Goal: Task Accomplishment & Management: Use online tool/utility

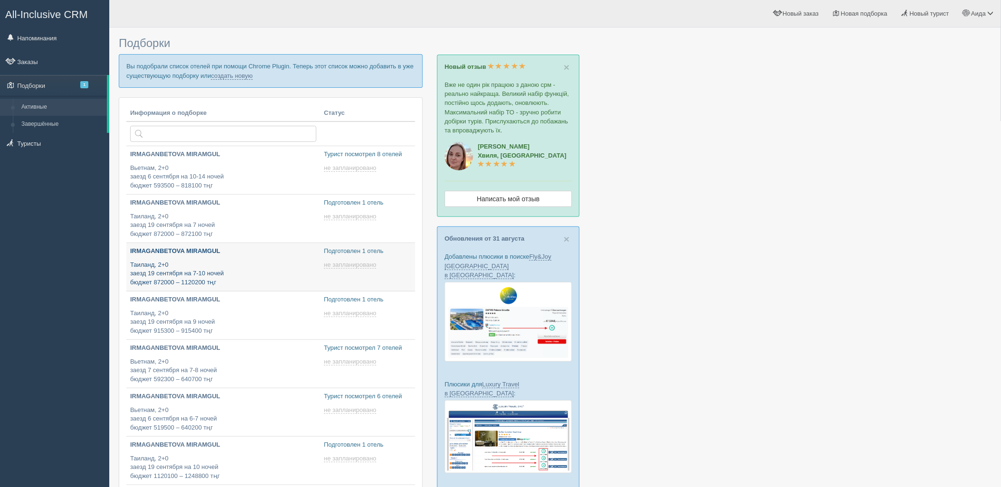
type input "2025-09-04 21:10"
type input "2025-09-04 22:00"
click at [236, 78] on link "создать новую" at bounding box center [232, 76] width 42 height 8
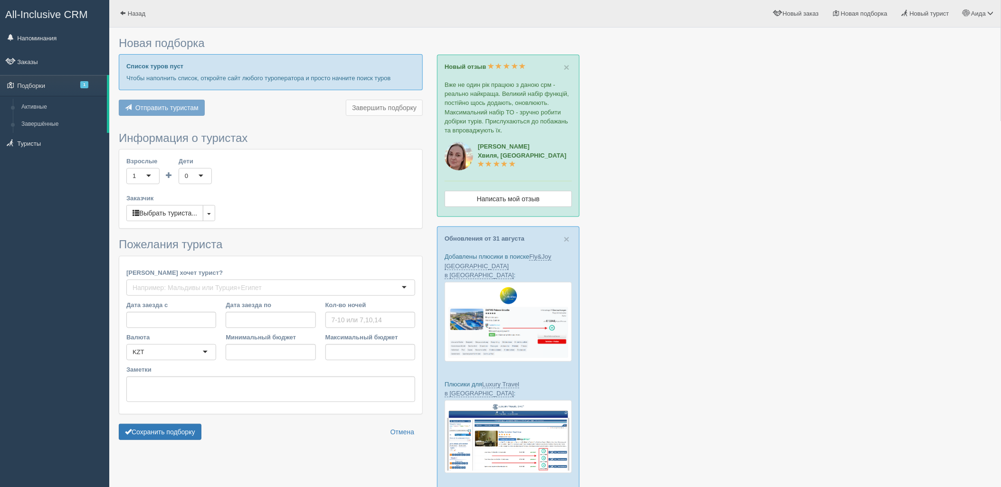
type input "11"
type input "1110000"
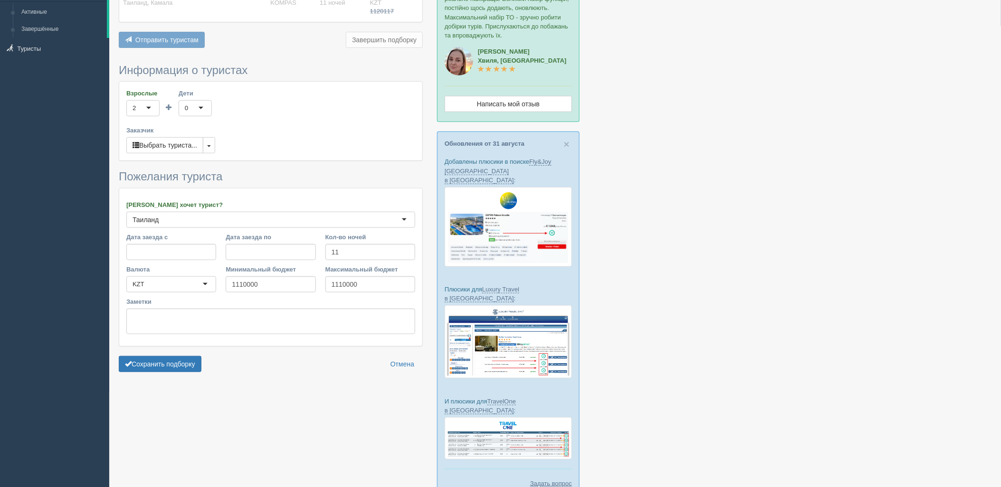
scroll to position [129, 0]
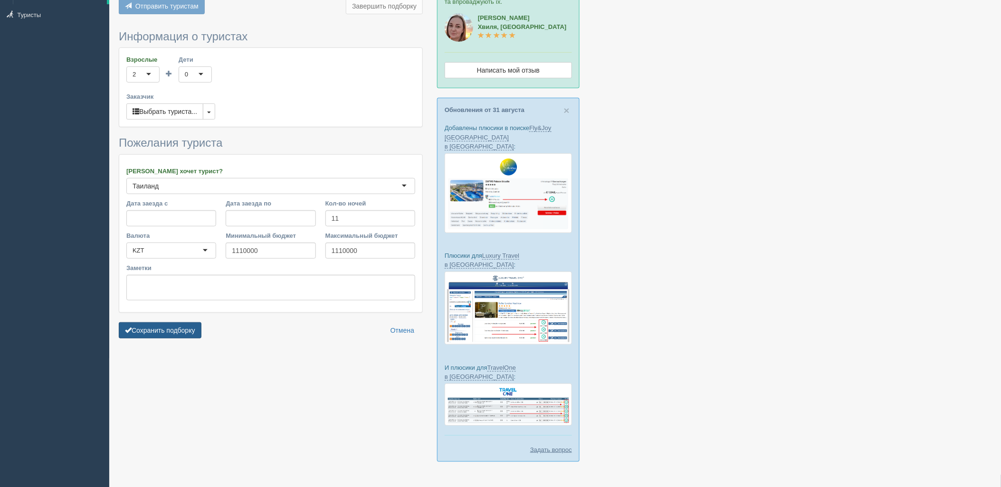
click at [154, 326] on button "Сохранить подборку" at bounding box center [160, 331] width 83 height 16
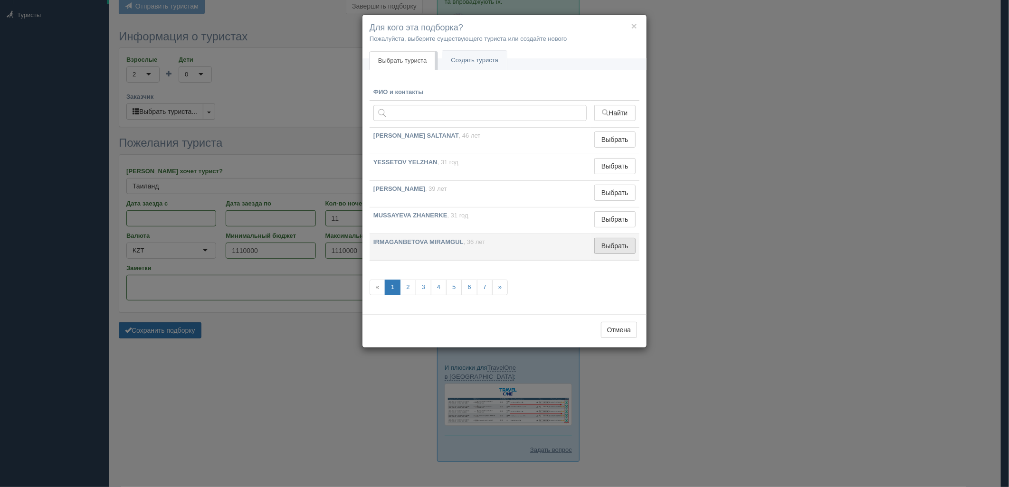
click at [621, 243] on button "Выбрать" at bounding box center [614, 246] width 41 height 16
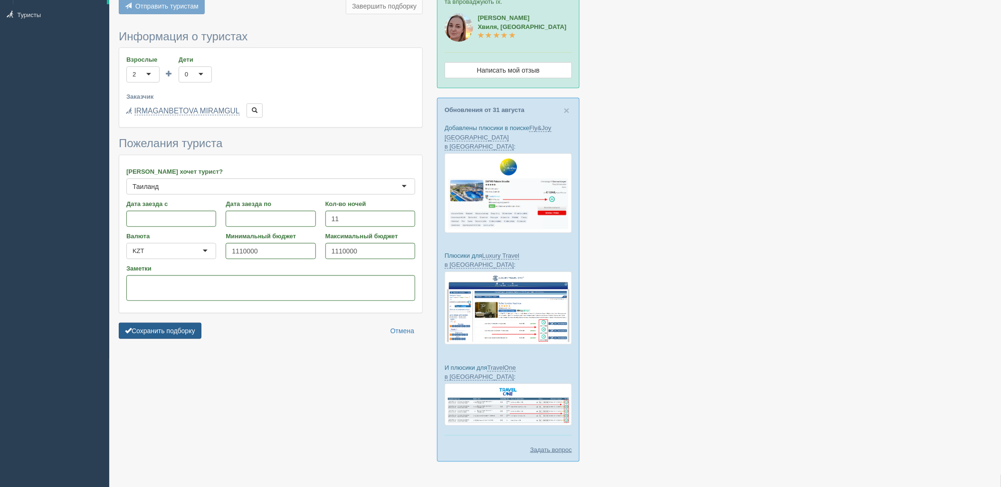
click at [191, 336] on button "Сохранить подборку" at bounding box center [160, 331] width 83 height 16
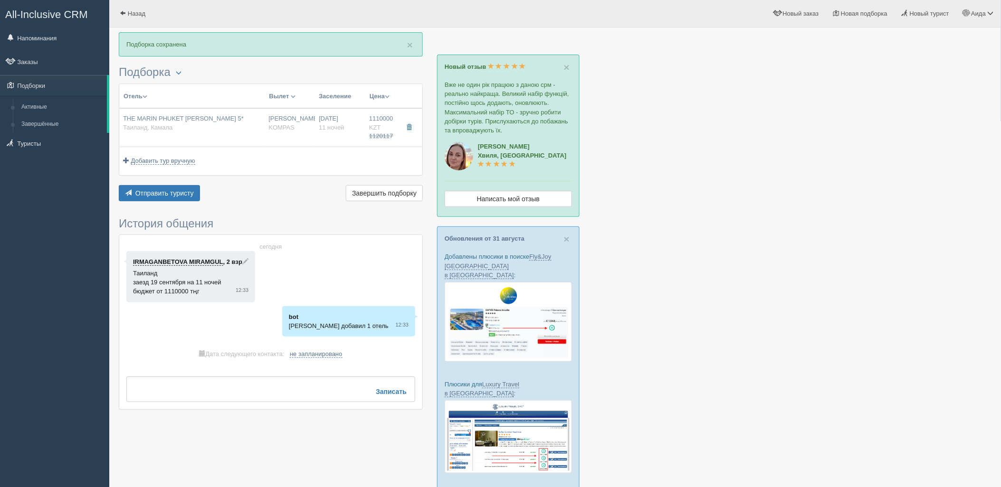
click at [145, 208] on div "× Подборка сохранена Подборка Менеджер: Аида Темирова Показать удалённые отели …" at bounding box center [271, 225] width 304 height 387
click at [151, 199] on button "Отправить туристу Отправить" at bounding box center [159, 193] width 81 height 16
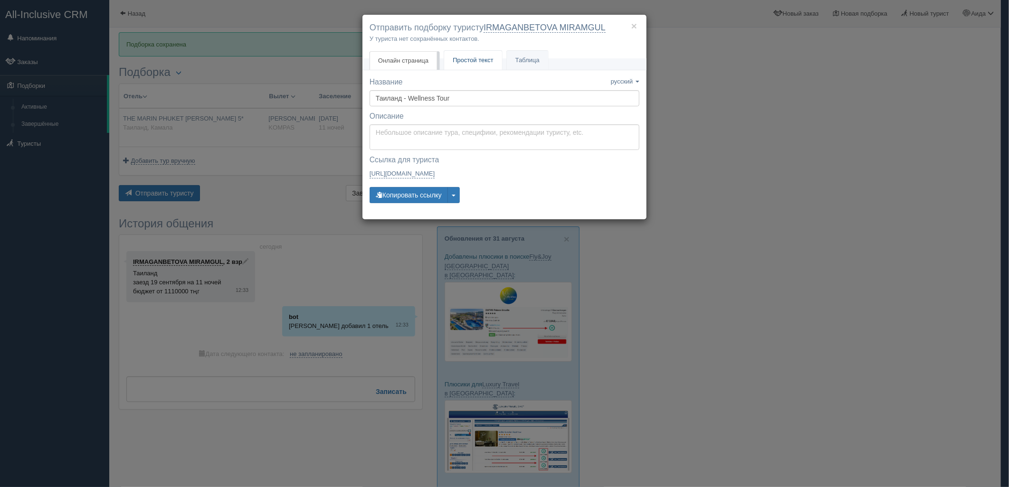
click at [449, 68] on link "Простой текст Текст" at bounding box center [473, 60] width 58 height 19
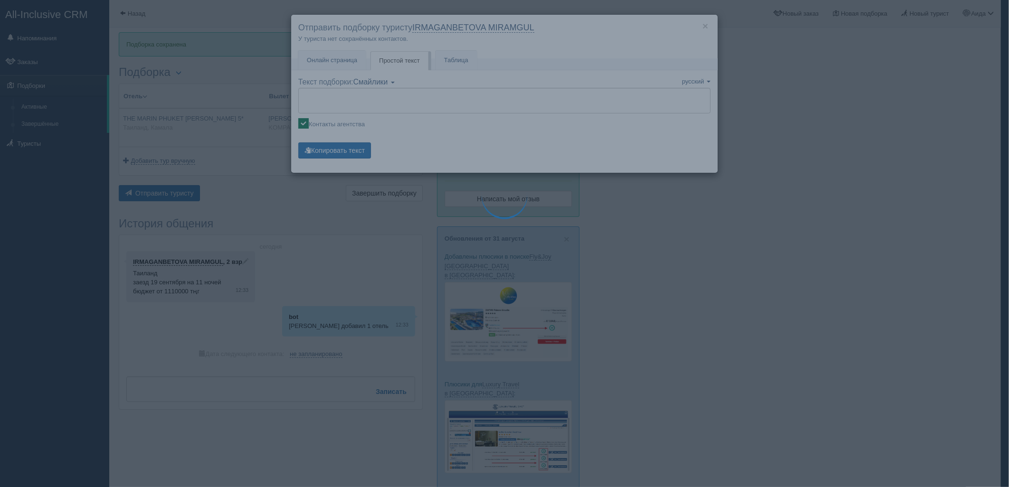
type textarea "🌞 Добрый день! Предлагаем Вам рассмотреть следующие варианты: 🌎 Таиланд, Камала…"
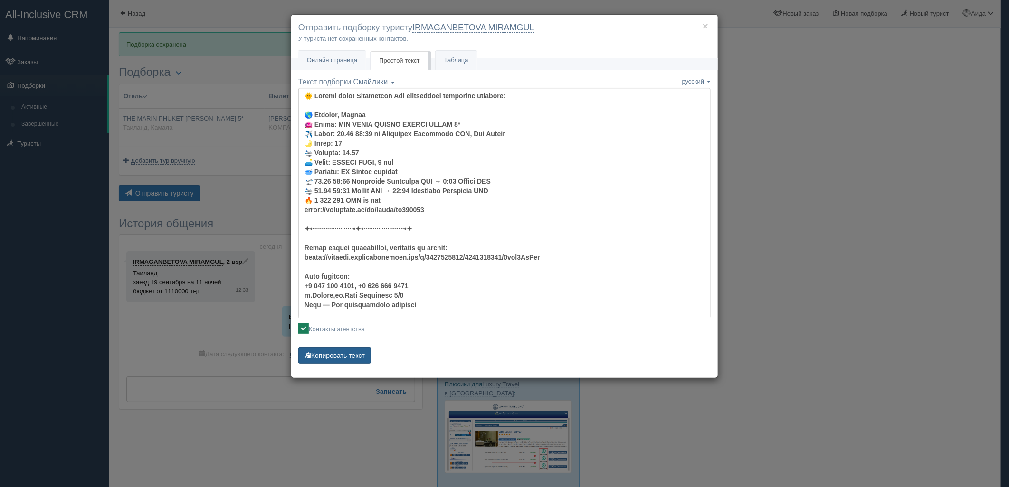
click at [329, 356] on button "Копировать текст" at bounding box center [334, 356] width 73 height 16
click at [348, 364] on p "Копировать текст Текст скопирован Пожалуйста, нажмите Ctrl+C" at bounding box center [504, 357] width 412 height 19
click at [347, 351] on button "Копировать текст" at bounding box center [334, 356] width 73 height 16
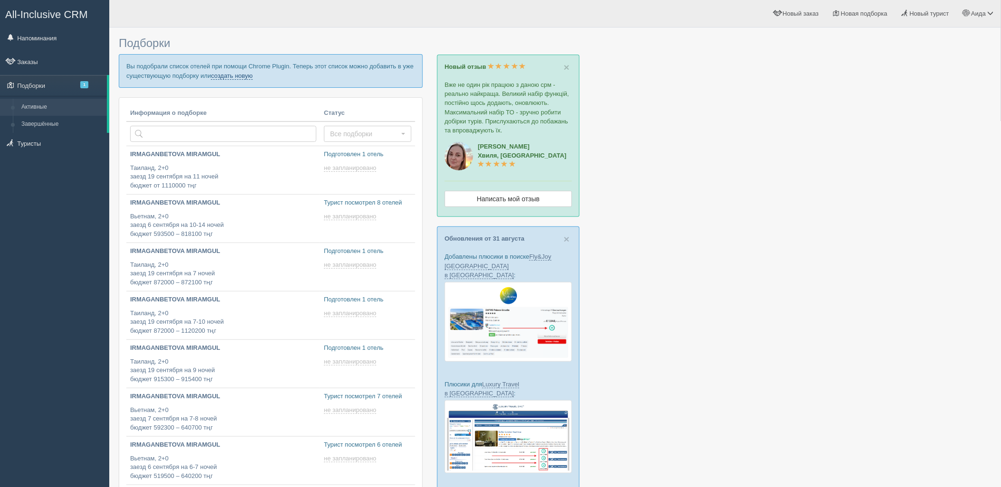
click at [244, 79] on link "создать новую" at bounding box center [232, 76] width 42 height 8
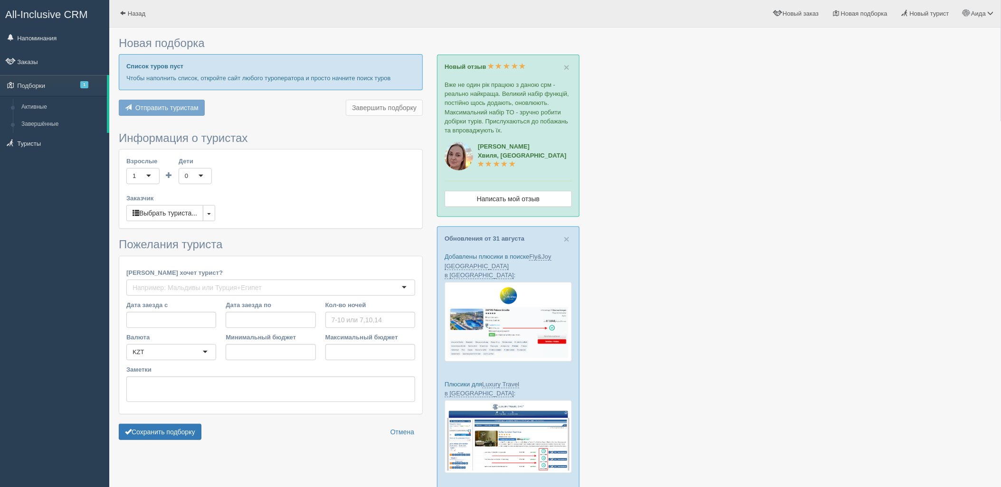
type input "10"
type input "1157000"
type input "1157100"
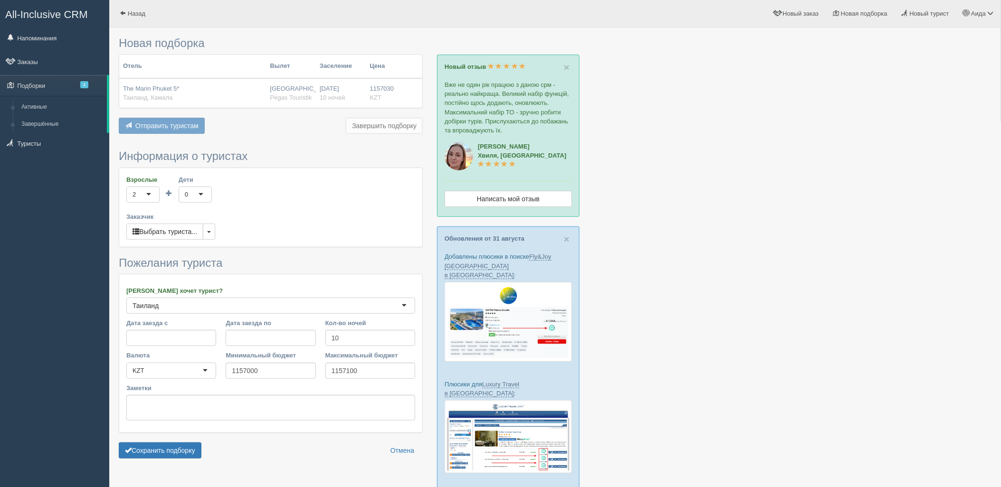
click at [381, 100] on div "1157030 KZT 0" at bounding box center [382, 94] width 24 height 18
click at [173, 456] on button "Сохранить подборку" at bounding box center [160, 451] width 83 height 16
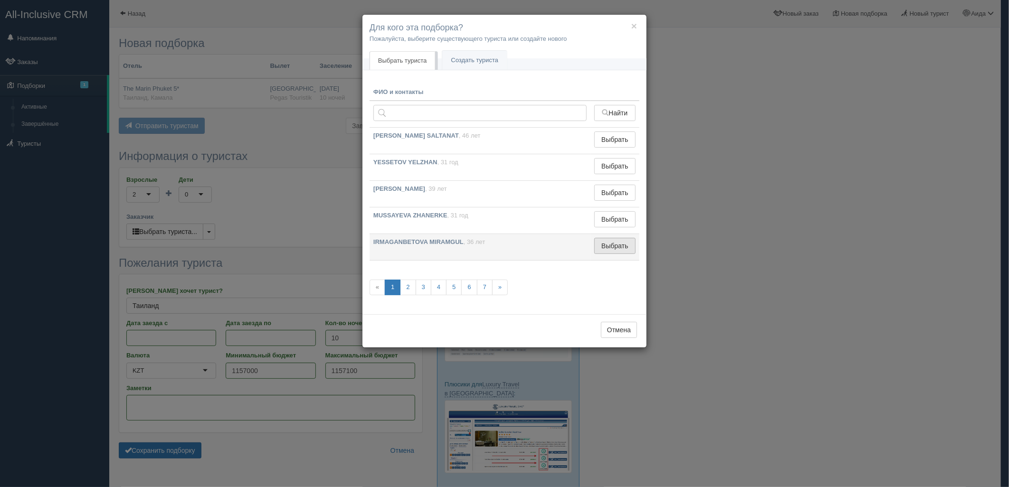
click at [624, 245] on button "Выбрать" at bounding box center [614, 246] width 41 height 16
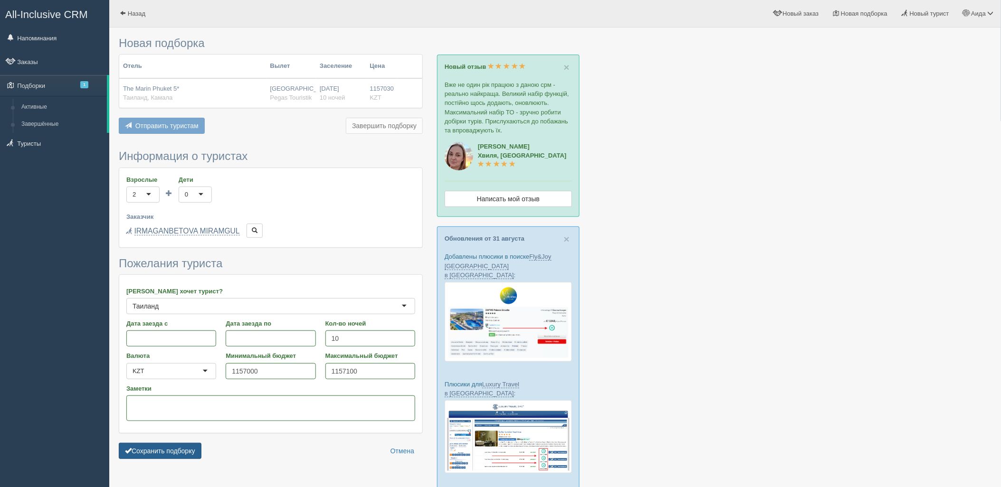
click at [189, 448] on button "Сохранить подборку" at bounding box center [160, 451] width 83 height 16
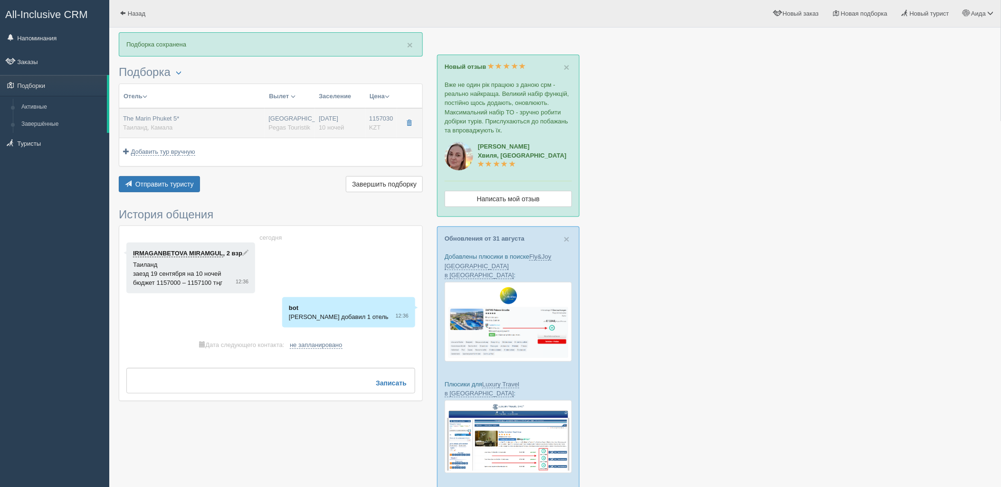
click at [349, 117] on div "[DATE] 10 ночей" at bounding box center [340, 123] width 43 height 18
type input "The Marin Phuket 5*"
type input "[URL][DOMAIN_NAME]"
type input "Таиланд"
type input "Камала"
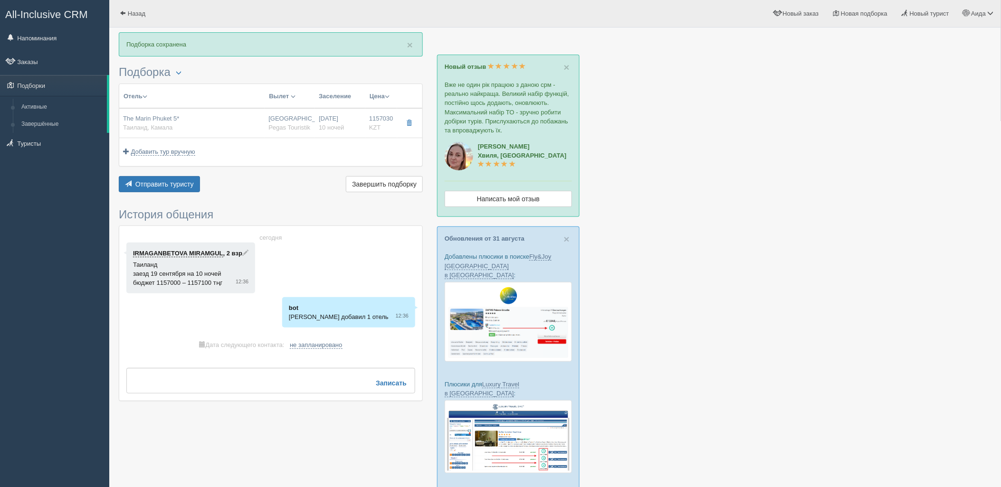
type input "1157030.00"
type input "[GEOGRAPHIC_DATA]"
type input "10"
type input "deluxe"
type input "BB - Только завтрак"
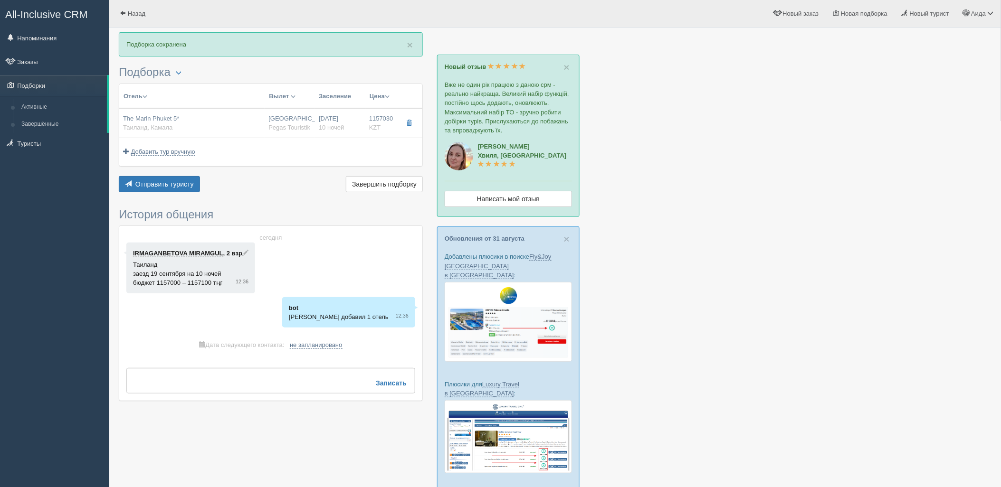
type input "Pegas Touristik"
type input "[URL][DOMAIN_NAME]"
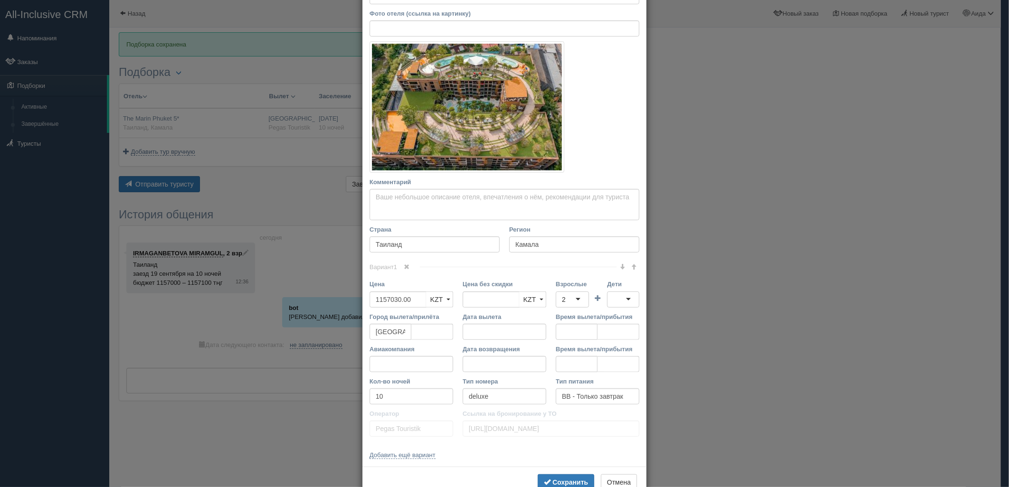
scroll to position [132, 0]
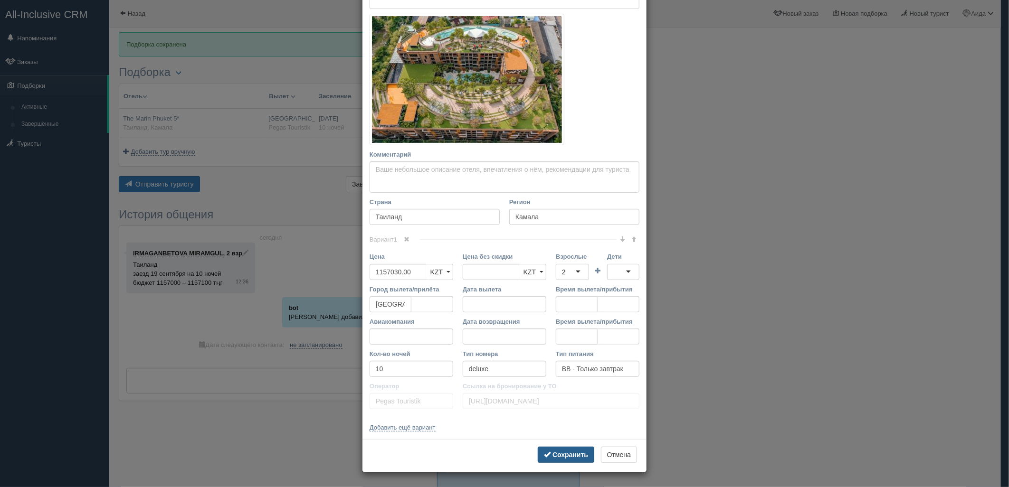
click at [571, 455] on b "Сохранить" at bounding box center [570, 455] width 36 height 8
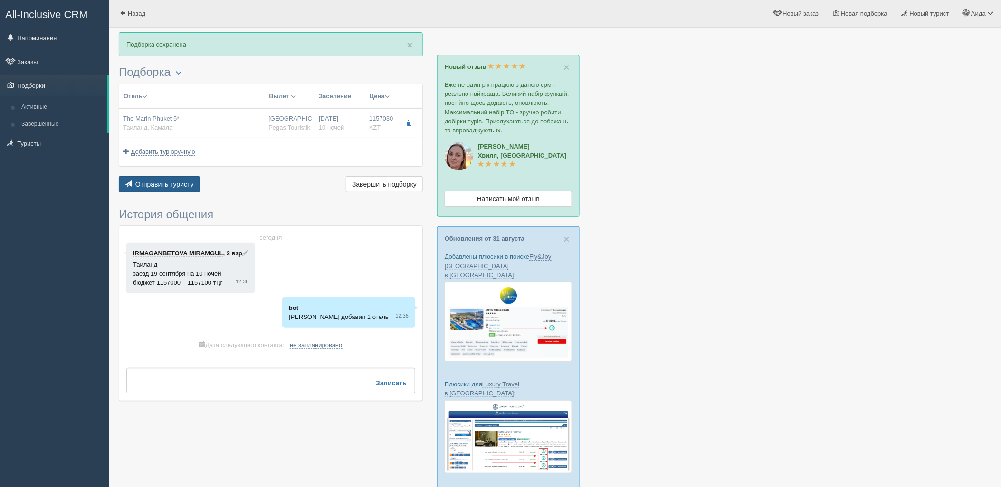
click at [182, 186] on span "Отправить туристу" at bounding box center [164, 184] width 58 height 8
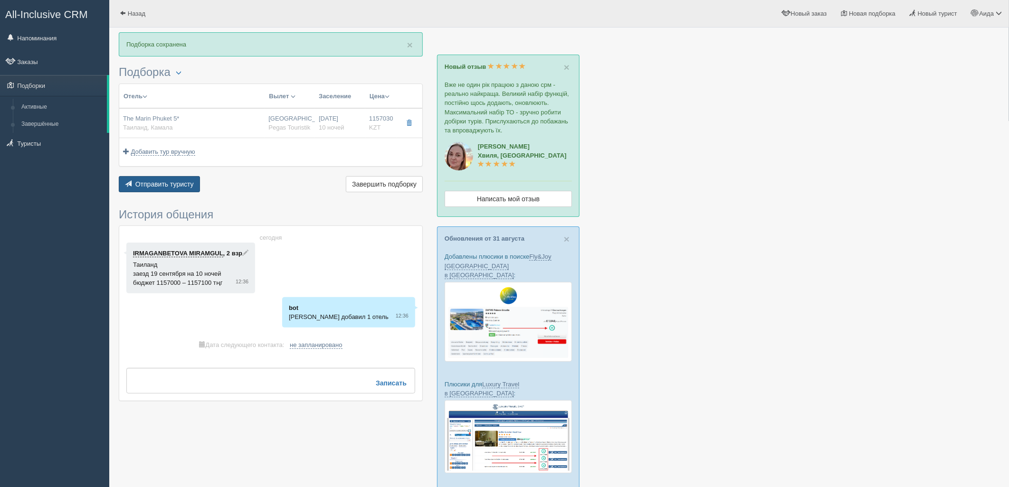
type textarea "🌞 Добрый день! Предлагаем Вам рассмотреть следующие варианты: 🌎 Таиланд, Камала…"
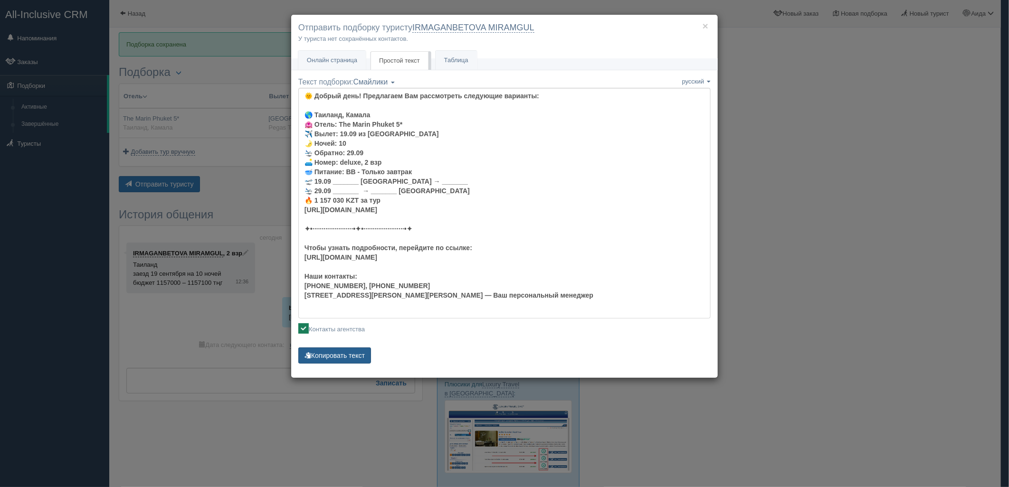
click at [353, 355] on button "Копировать текст" at bounding box center [334, 356] width 73 height 16
